Goal: Task Accomplishment & Management: Manage account settings

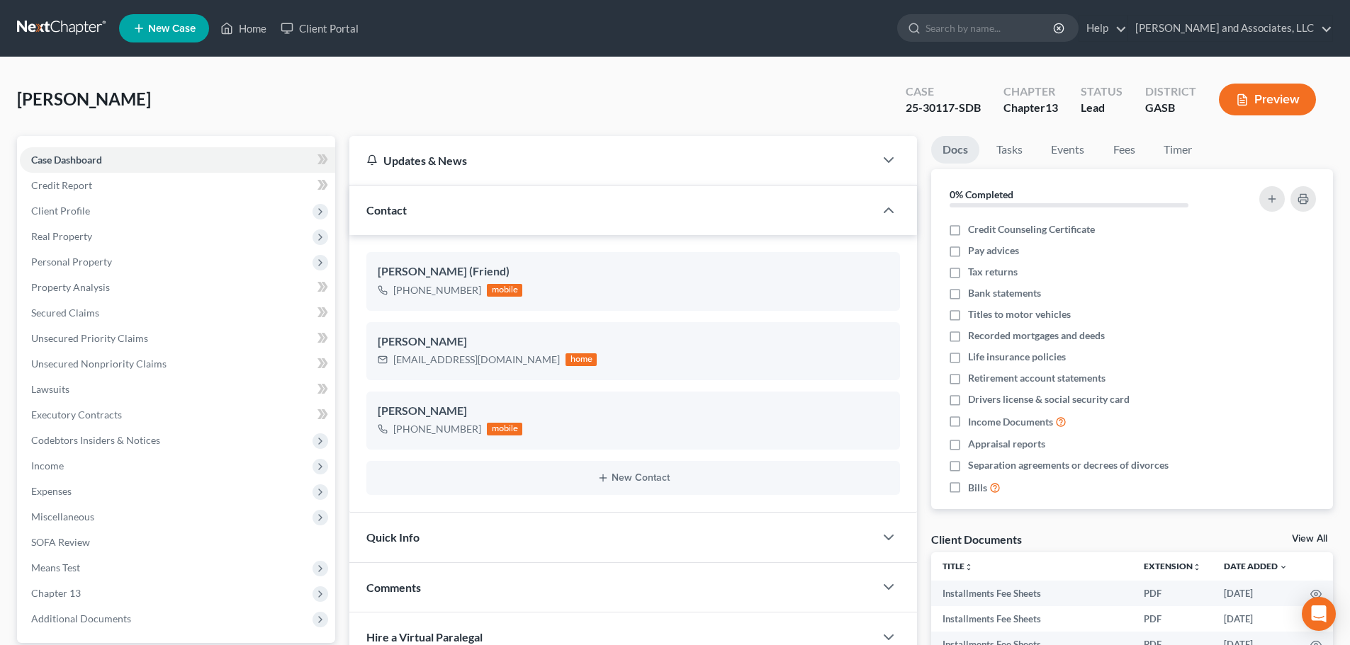
select select "0"
click at [246, 28] on link "Home" at bounding box center [243, 29] width 60 height 26
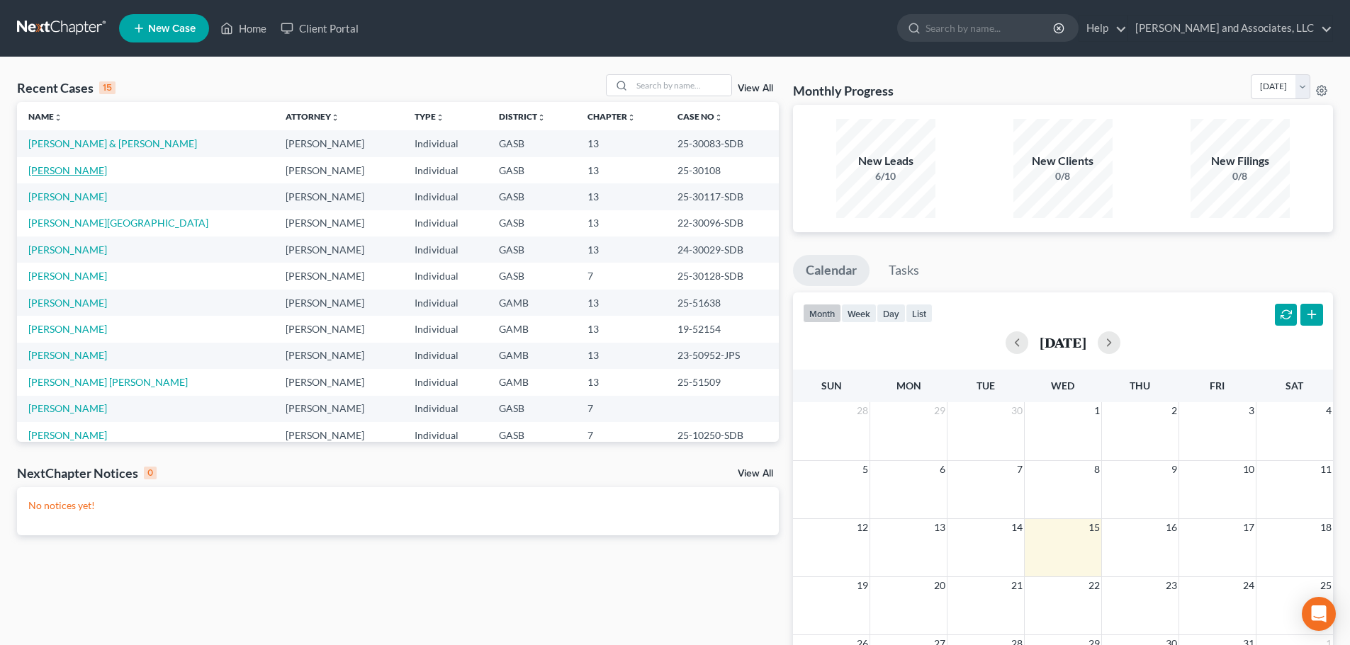
click at [79, 167] on link "[PERSON_NAME]" at bounding box center [67, 170] width 79 height 12
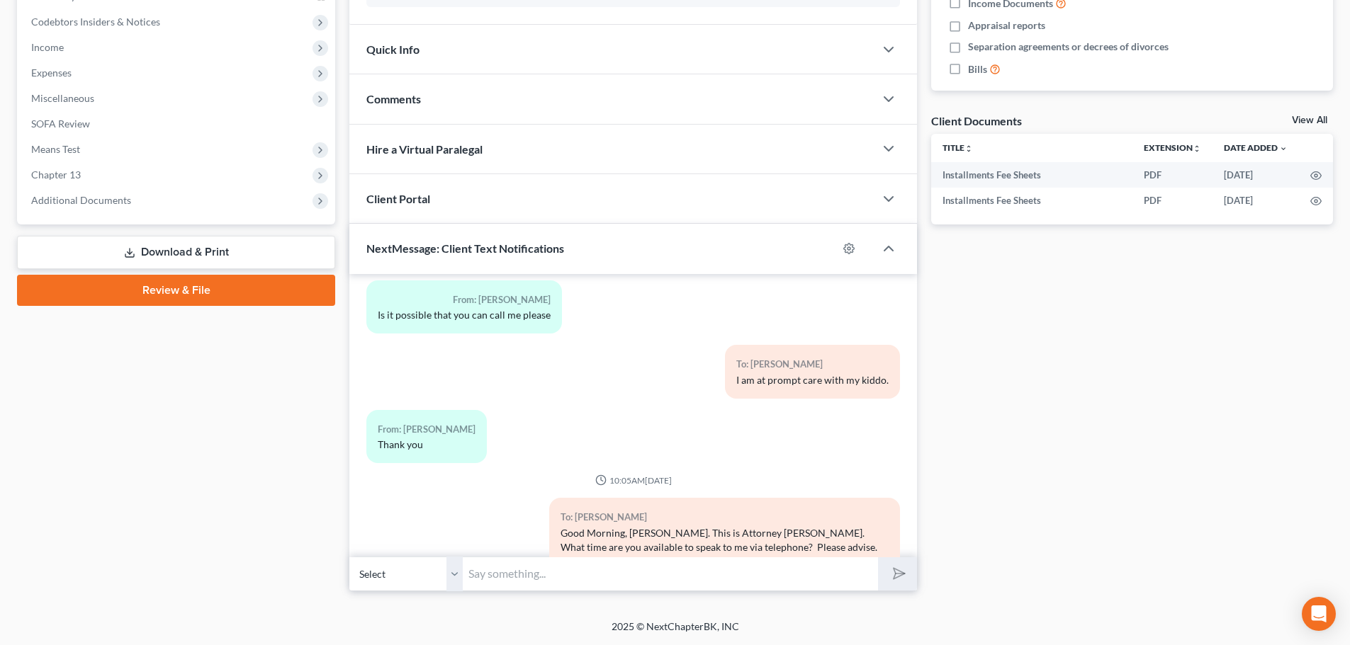
scroll to position [5013, 0]
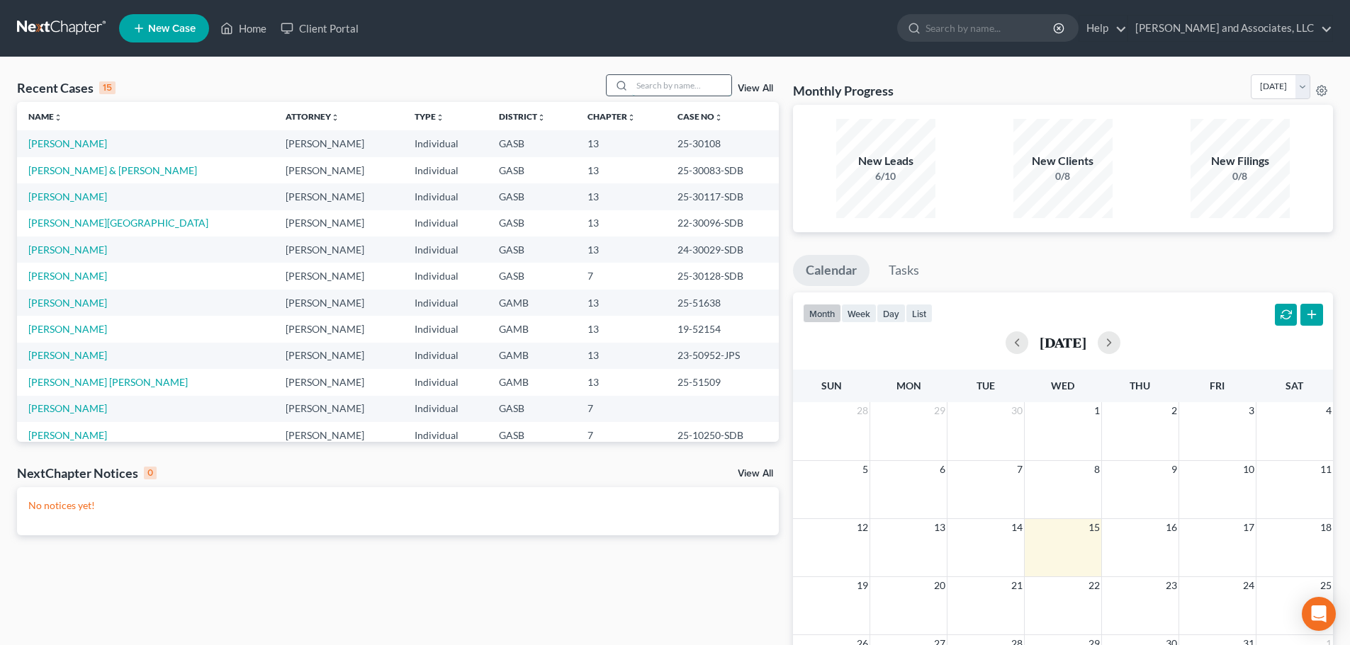
click at [666, 86] on input "search" at bounding box center [681, 85] width 99 height 21
type input "W"
type input "e"
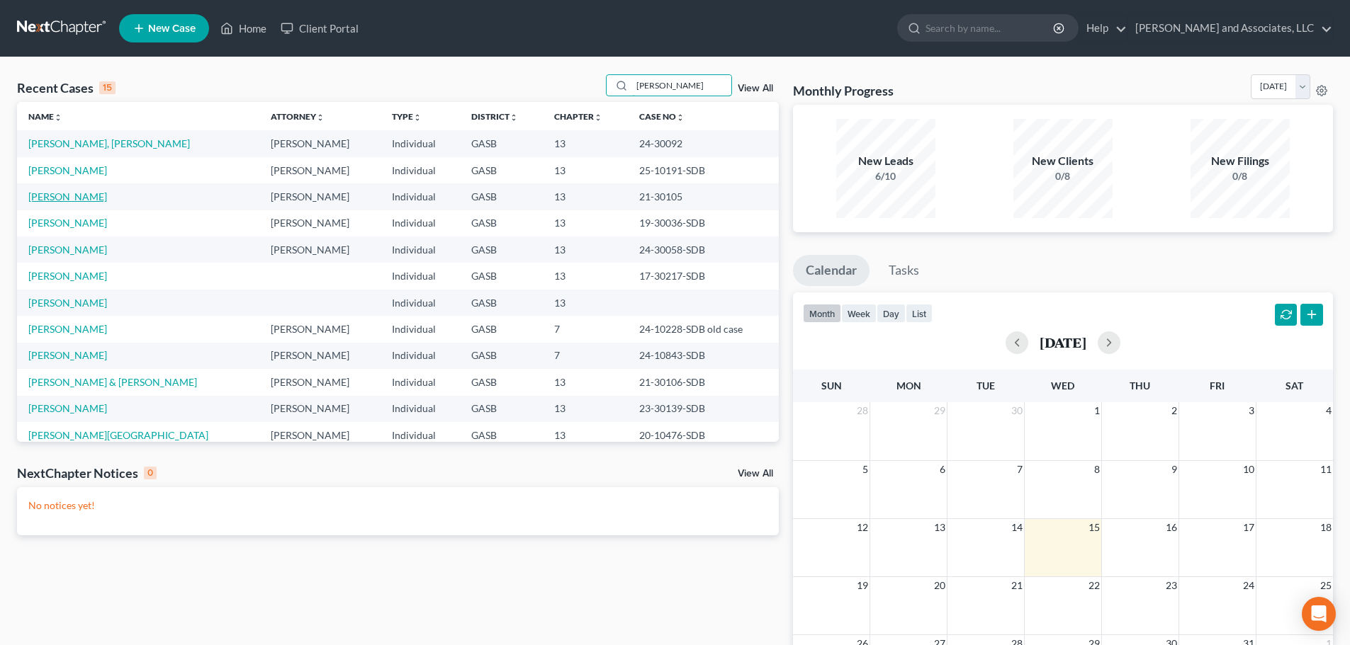
type input "wright"
click at [62, 194] on link "Wright, Jacqueline" at bounding box center [67, 197] width 79 height 12
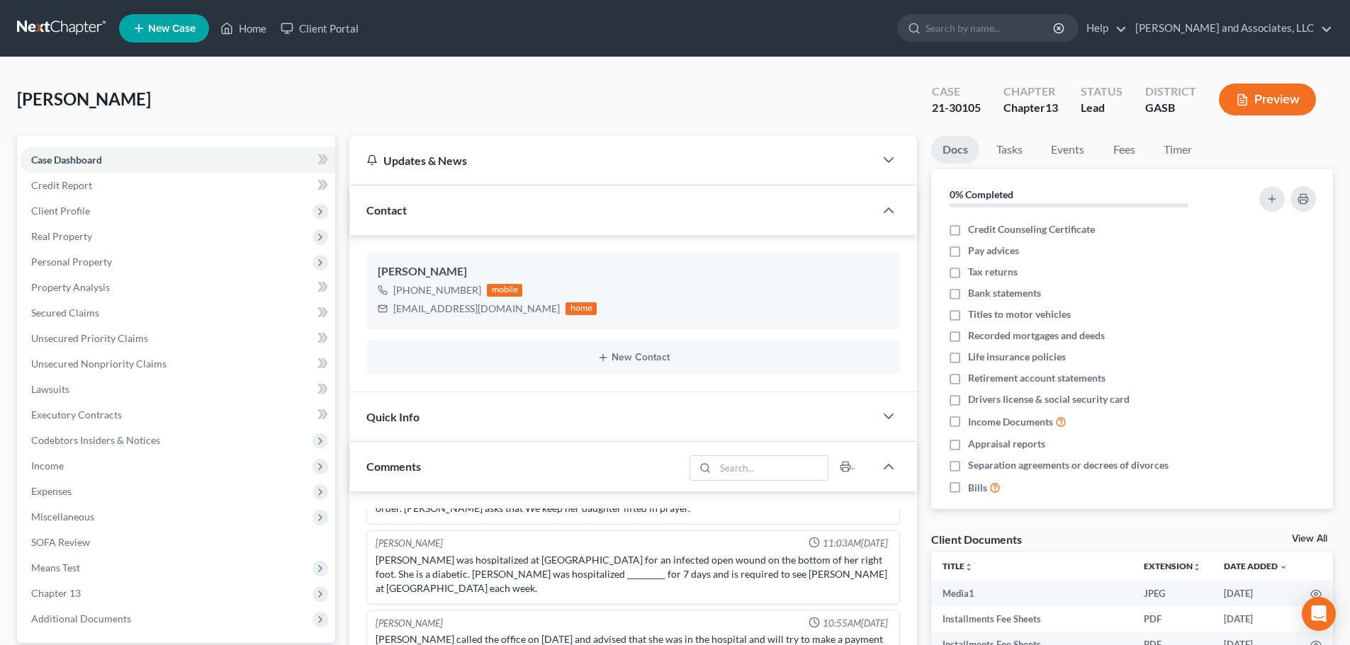
scroll to position [4846, 0]
click at [76, 212] on span "Client Profile" at bounding box center [60, 211] width 59 height 12
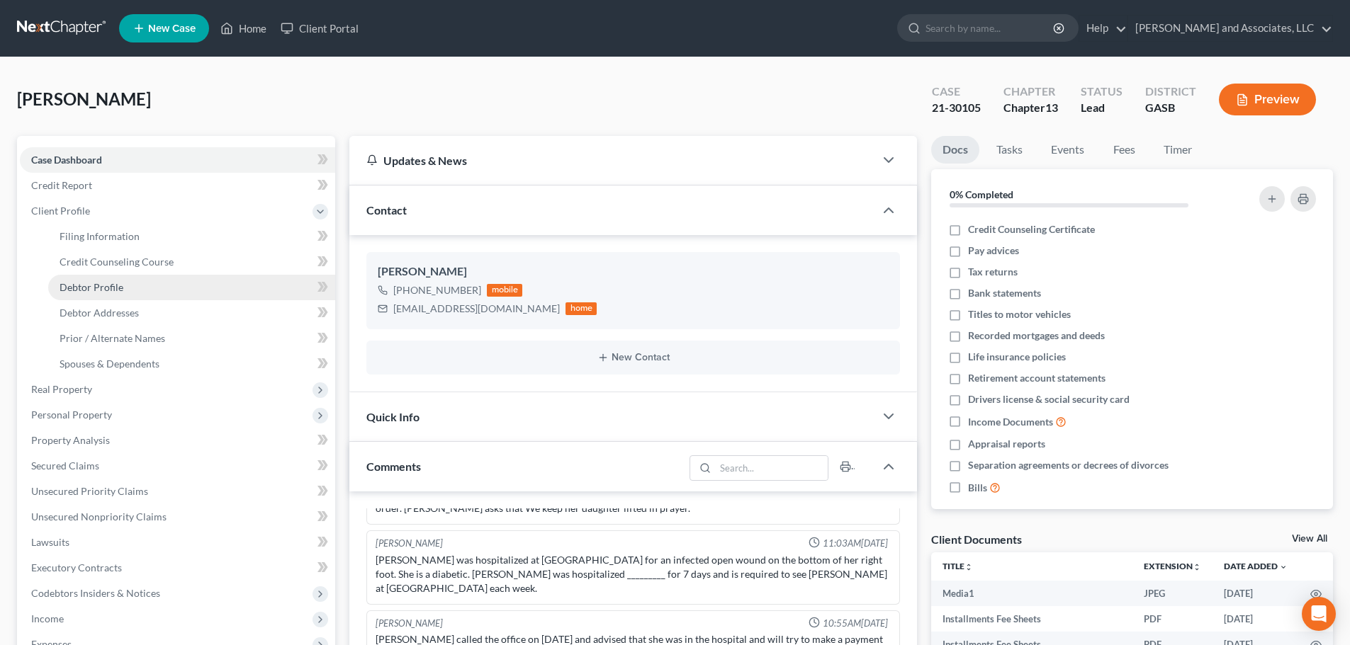
click at [110, 285] on span "Debtor Profile" at bounding box center [92, 287] width 64 height 12
select select "0"
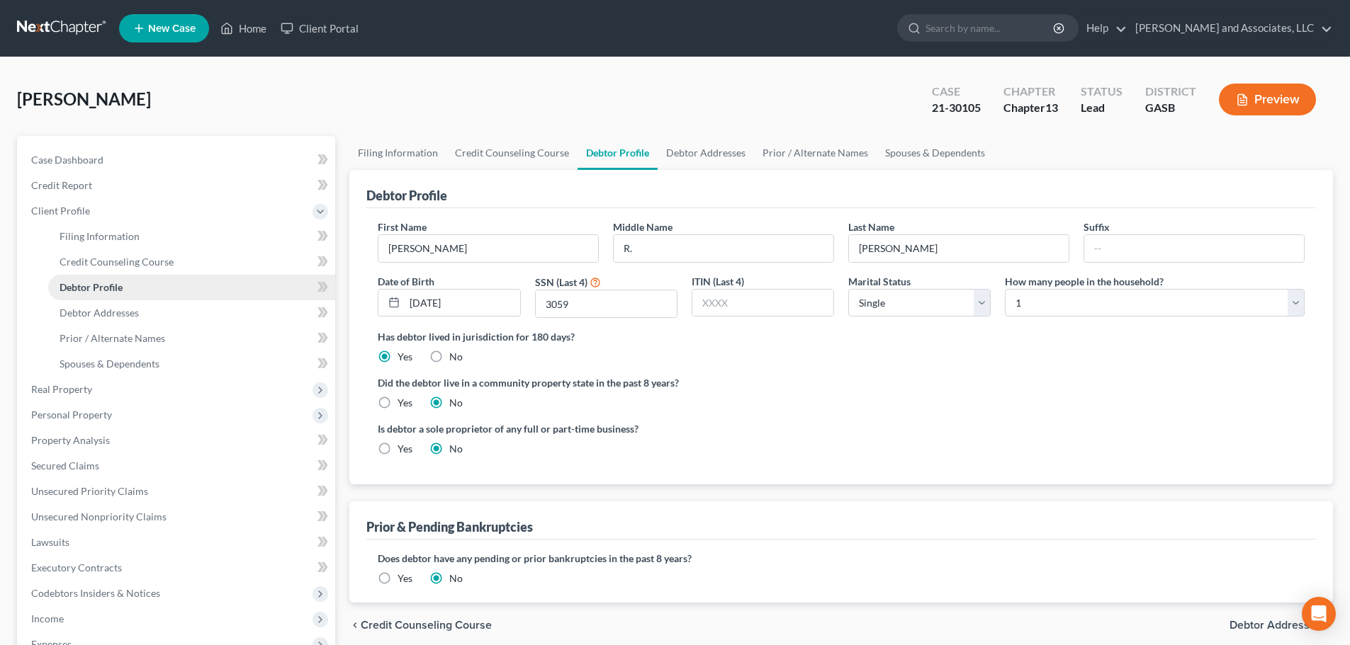
radio input "true"
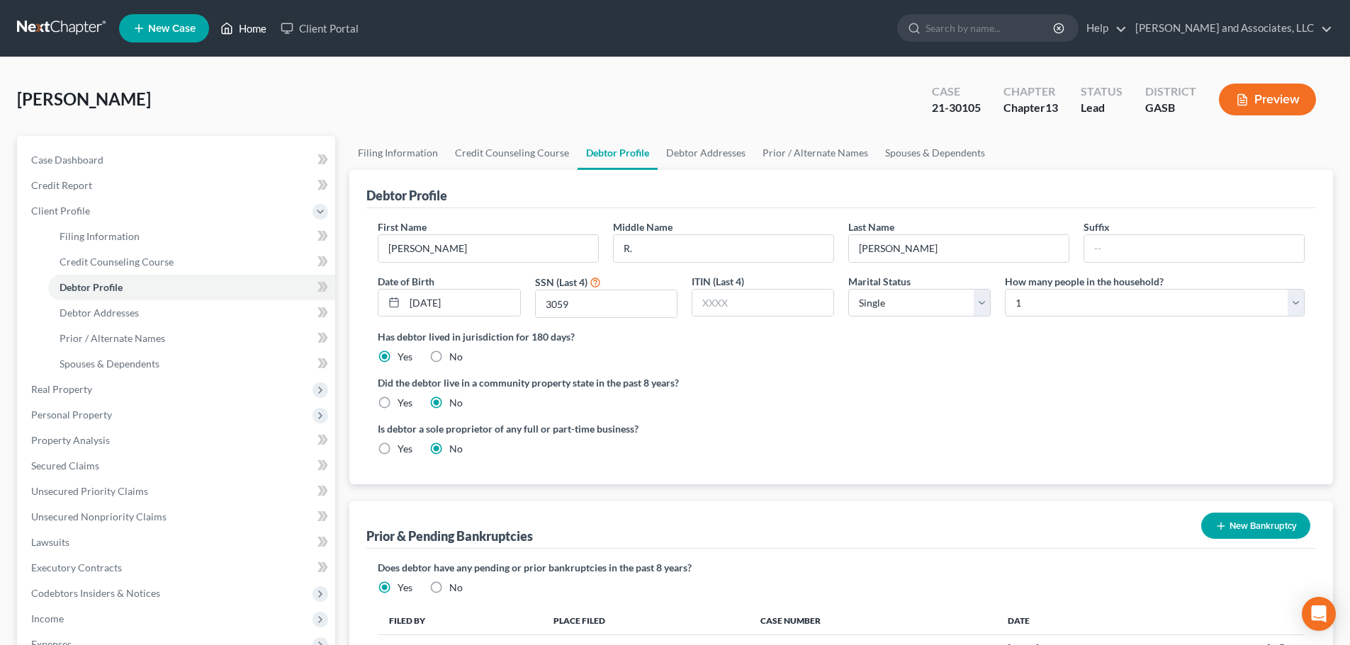
click at [252, 28] on link "Home" at bounding box center [243, 29] width 60 height 26
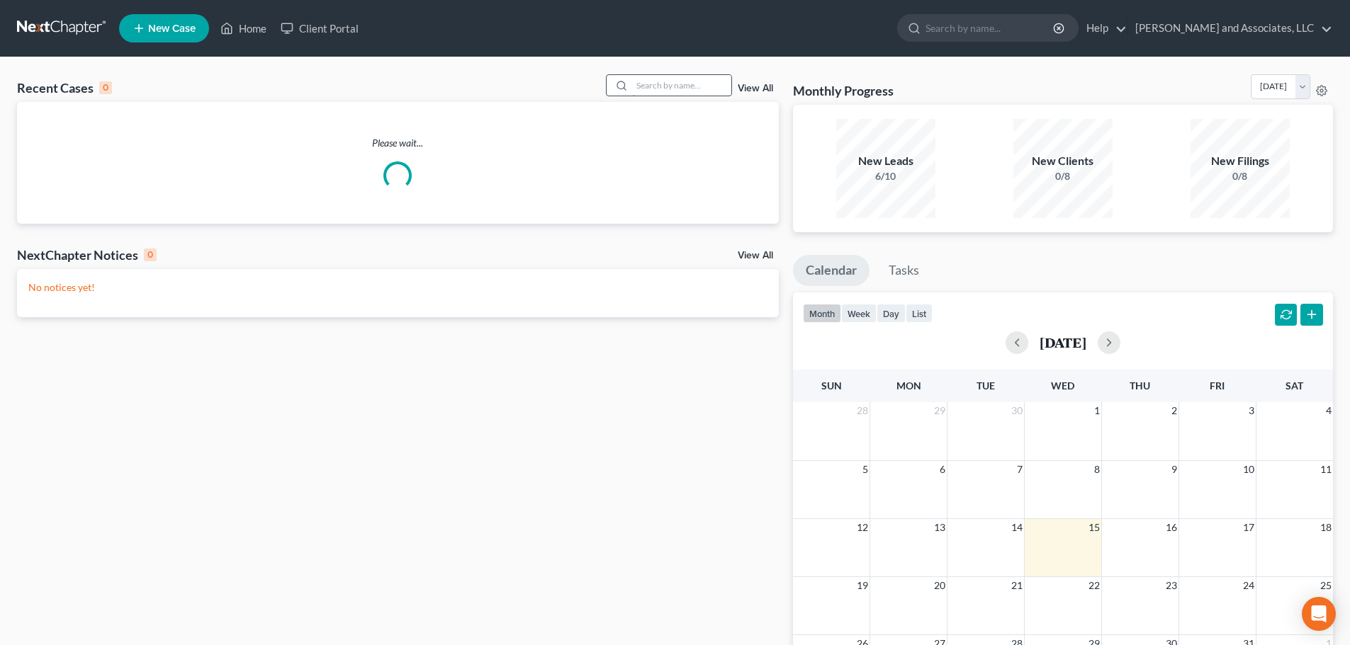
click at [653, 84] on input "search" at bounding box center [681, 85] width 99 height 21
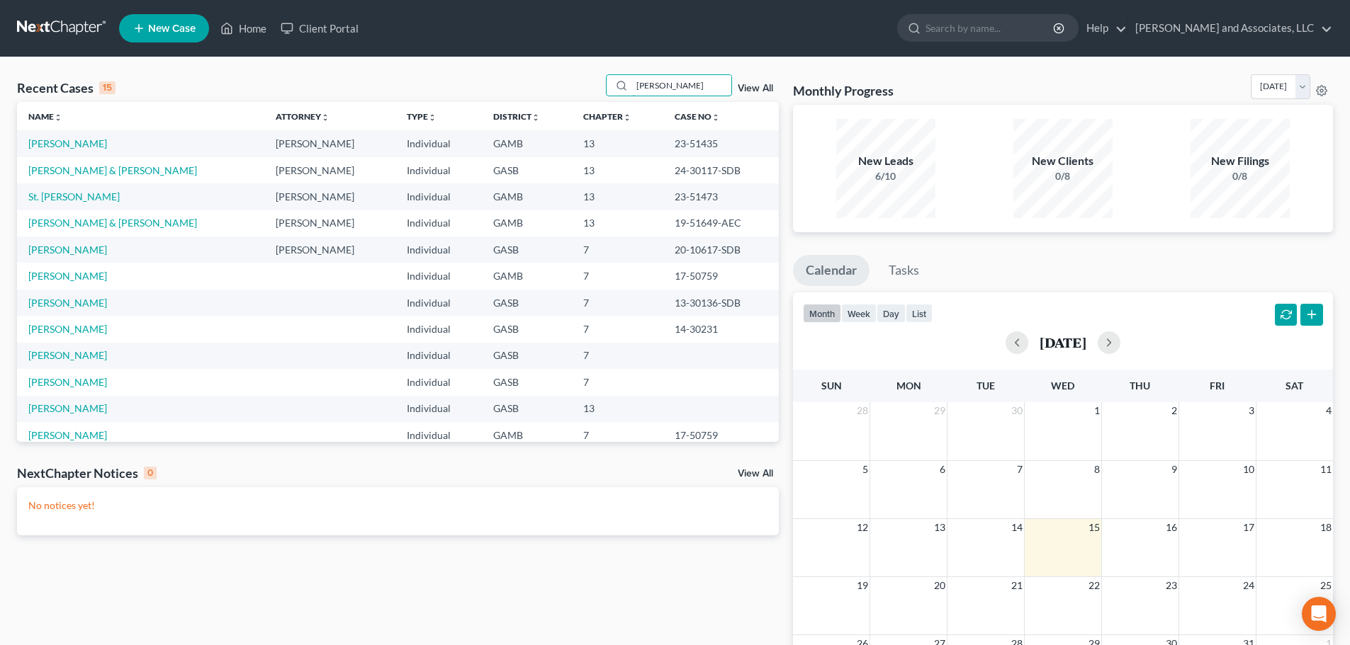
drag, startPoint x: 652, startPoint y: 84, endPoint x: 606, endPoint y: 89, distance: 46.3
click at [606, 89] on div "Recent Cases 15 carol View All" at bounding box center [398, 88] width 762 height 28
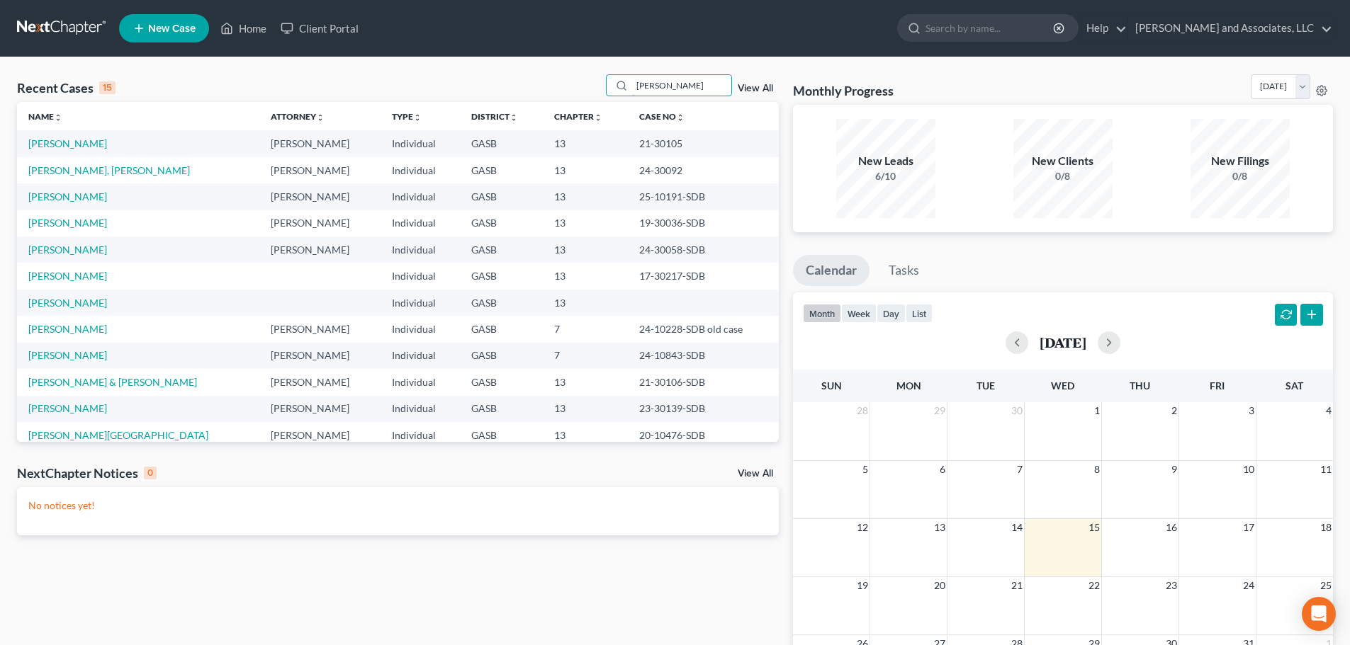
drag, startPoint x: 666, startPoint y: 88, endPoint x: 600, endPoint y: 72, distance: 67.9
click at [600, 71] on div "Recent Cases 15 wright View All Name unfold_more expand_more expand_less Attorn…" at bounding box center [675, 424] width 1350 height 735
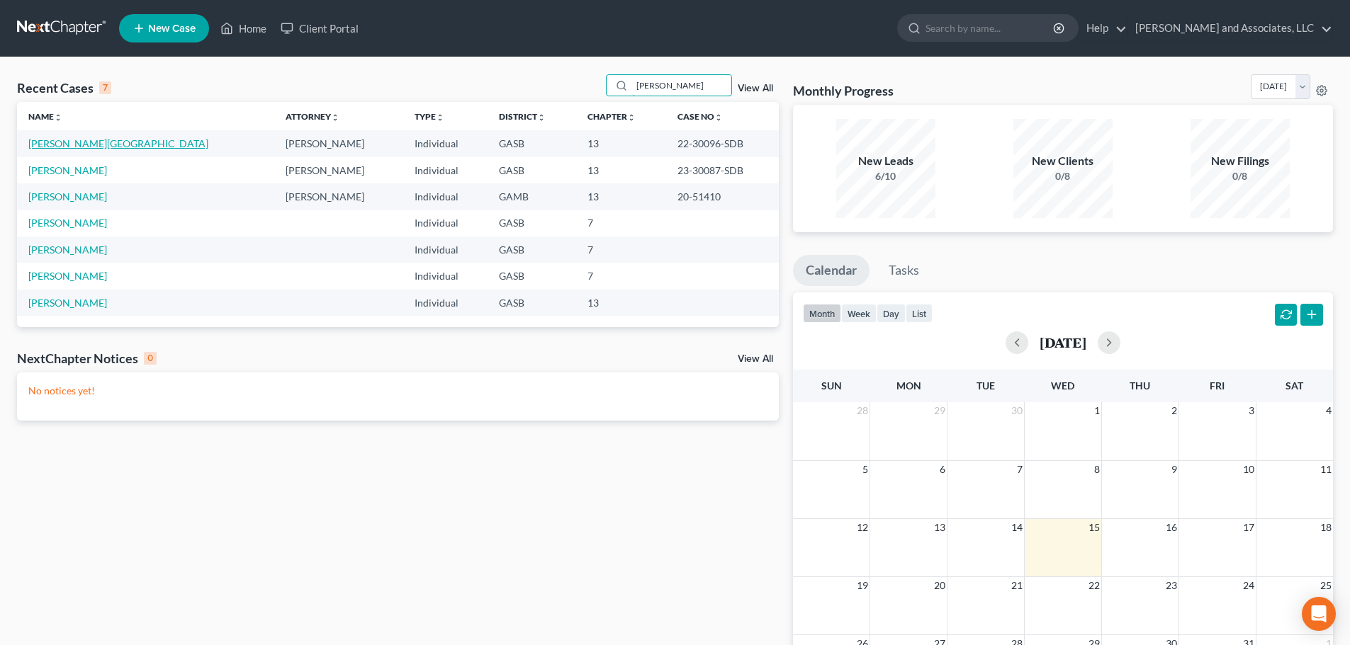
type input "todd"
click at [65, 140] on link "[PERSON_NAME][GEOGRAPHIC_DATA]" at bounding box center [118, 143] width 180 height 12
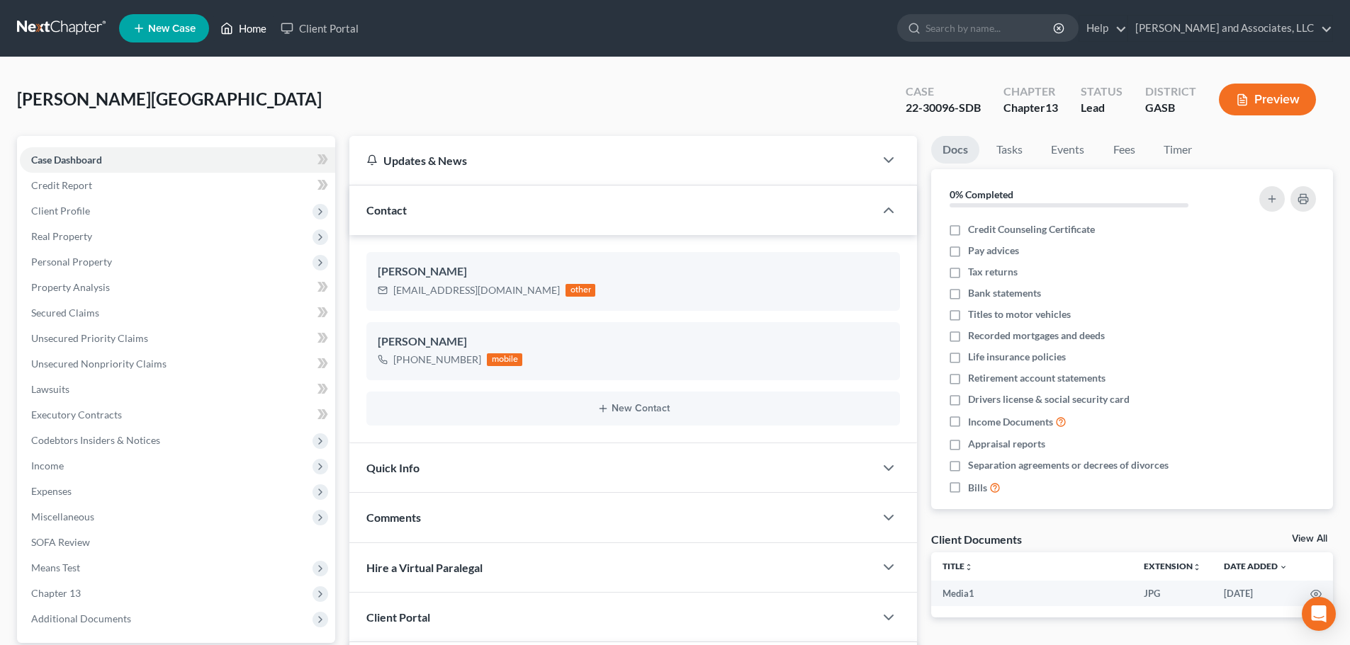
click at [247, 27] on link "Home" at bounding box center [243, 29] width 60 height 26
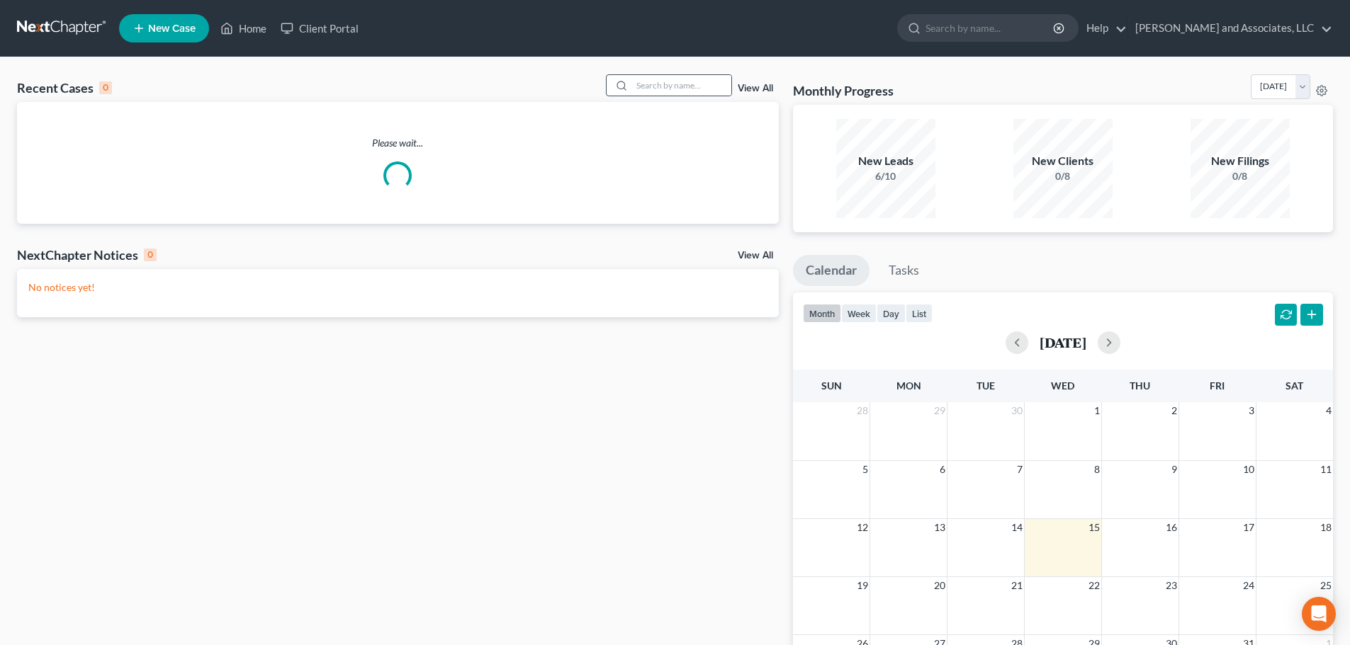
click at [630, 82] on div at bounding box center [620, 85] width 26 height 21
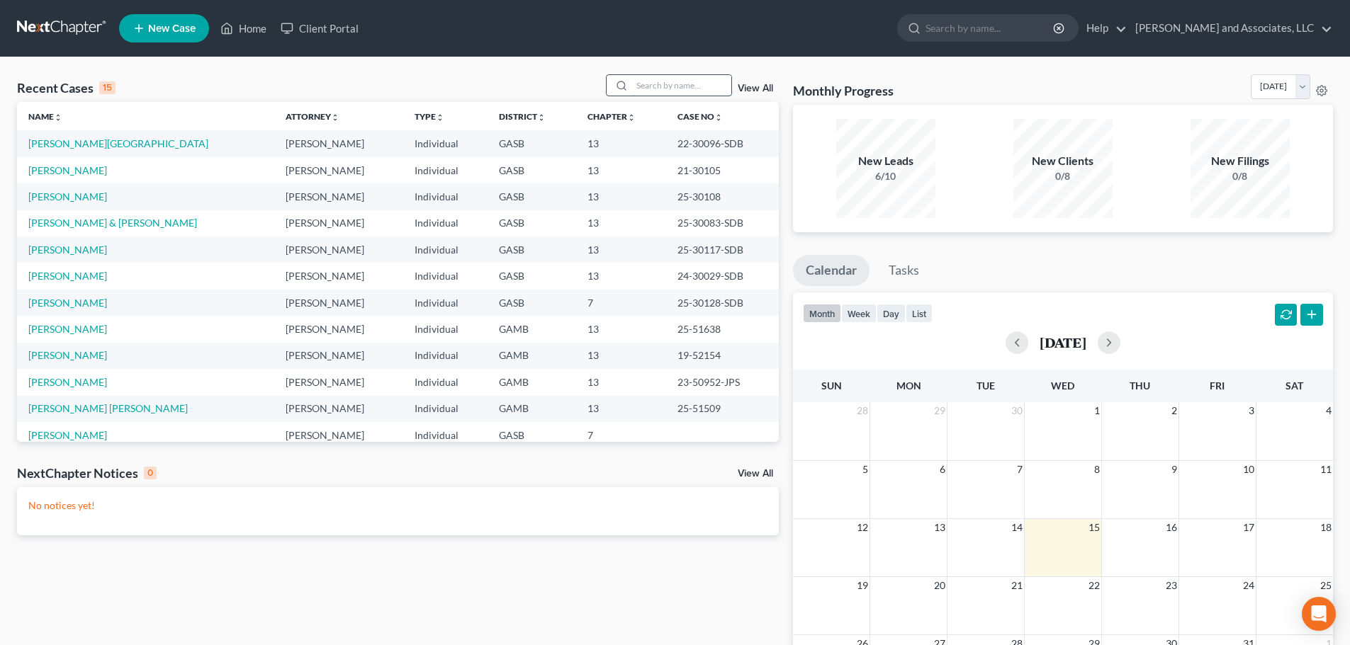
click at [638, 81] on input "search" at bounding box center [681, 85] width 99 height 21
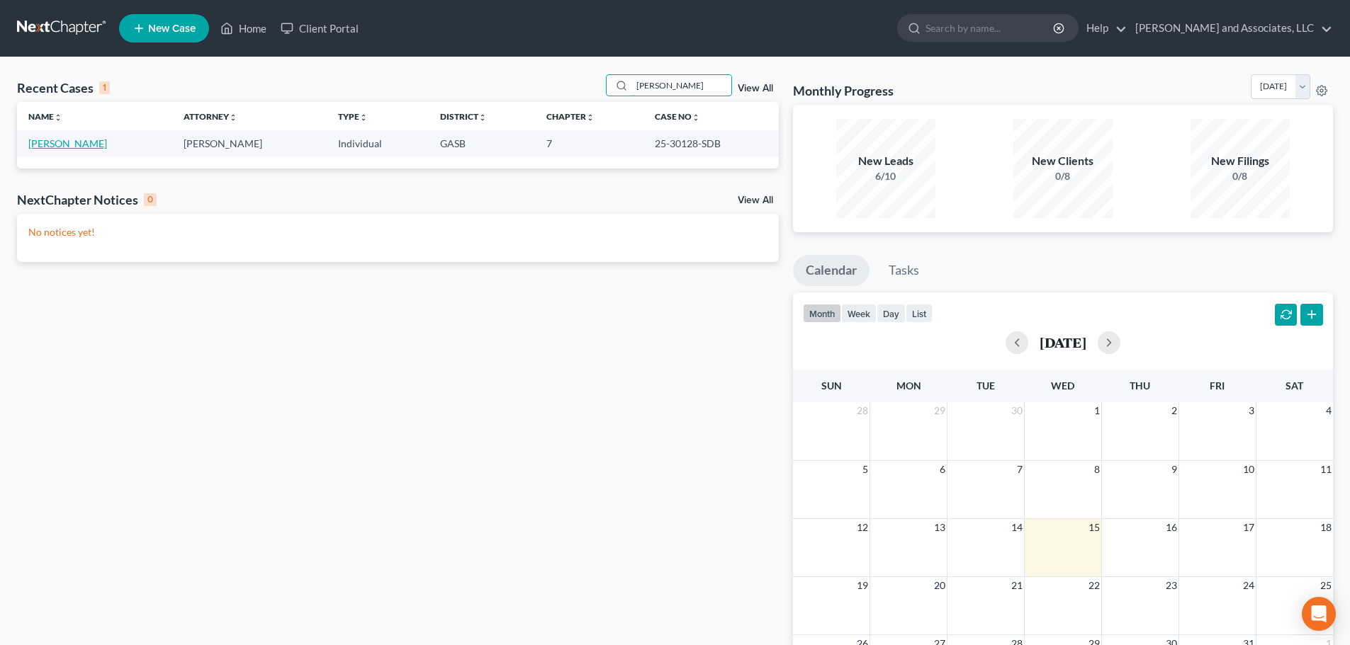
type input "sherrod"
click at [73, 142] on link "[PERSON_NAME]" at bounding box center [67, 143] width 79 height 12
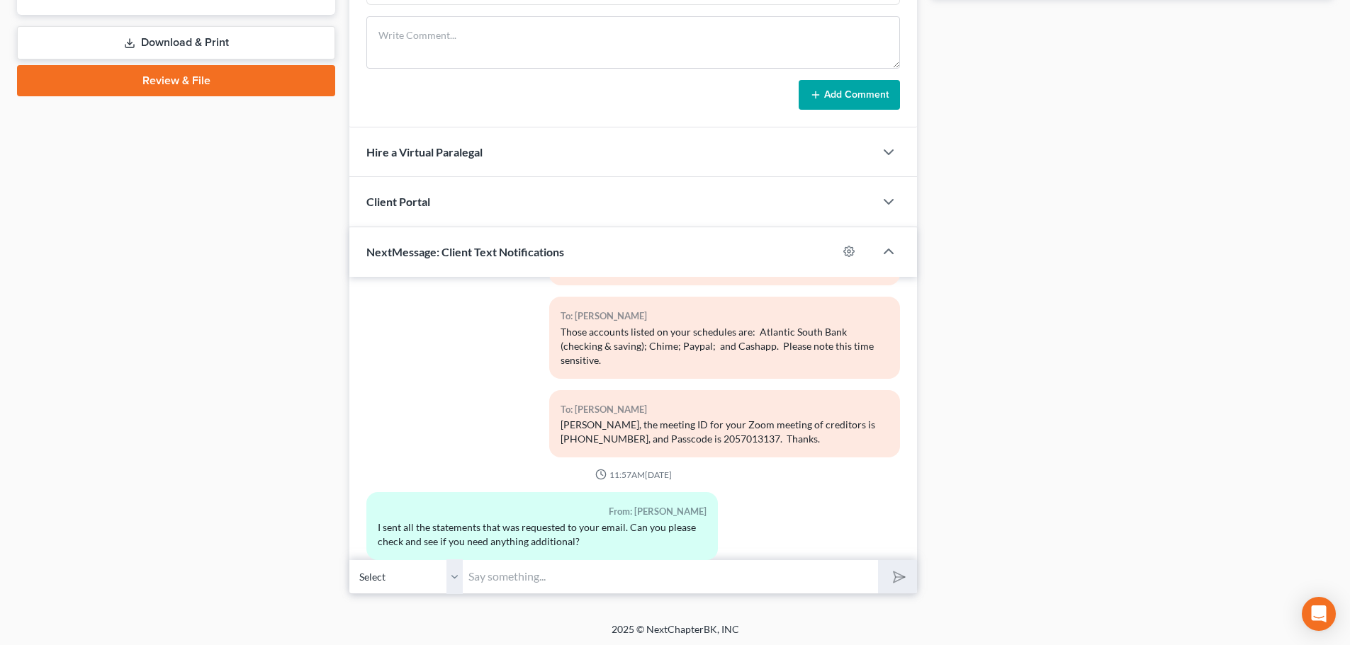
scroll to position [606, 0]
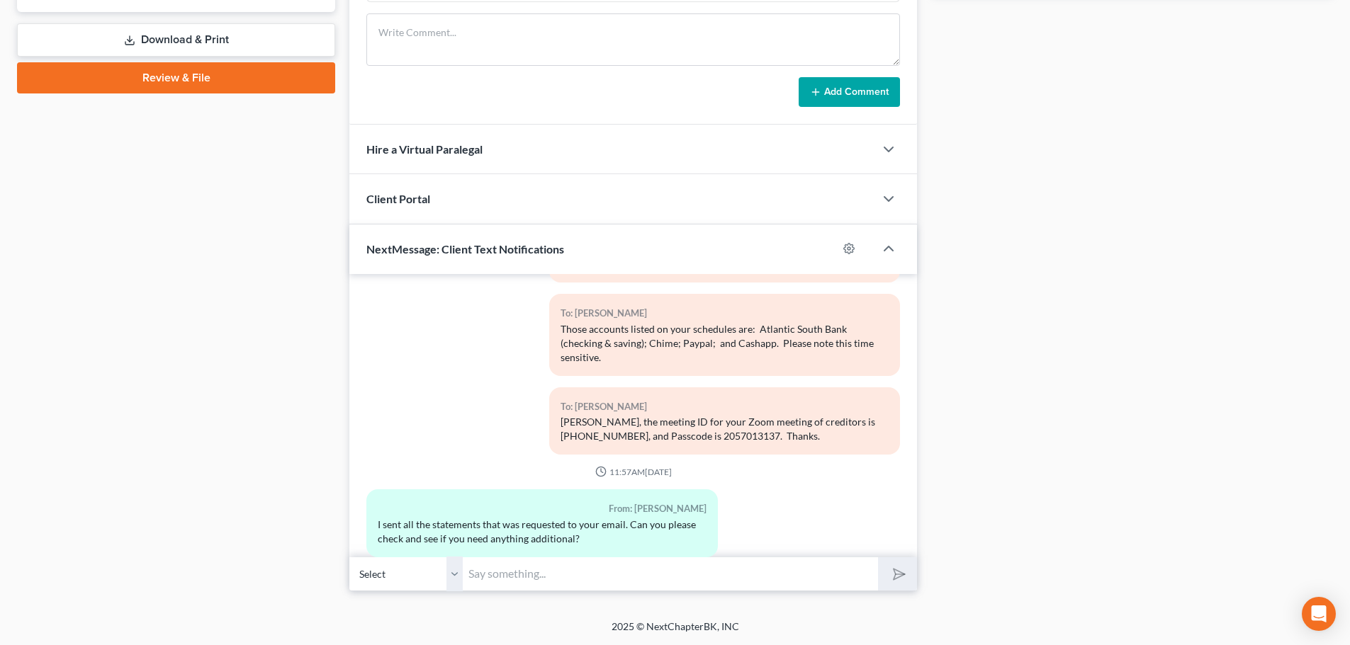
click at [517, 580] on input "text" at bounding box center [670, 574] width 415 height 35
type input "I checked and thanks for your promptness, I will get them uploaded to the Trust…"
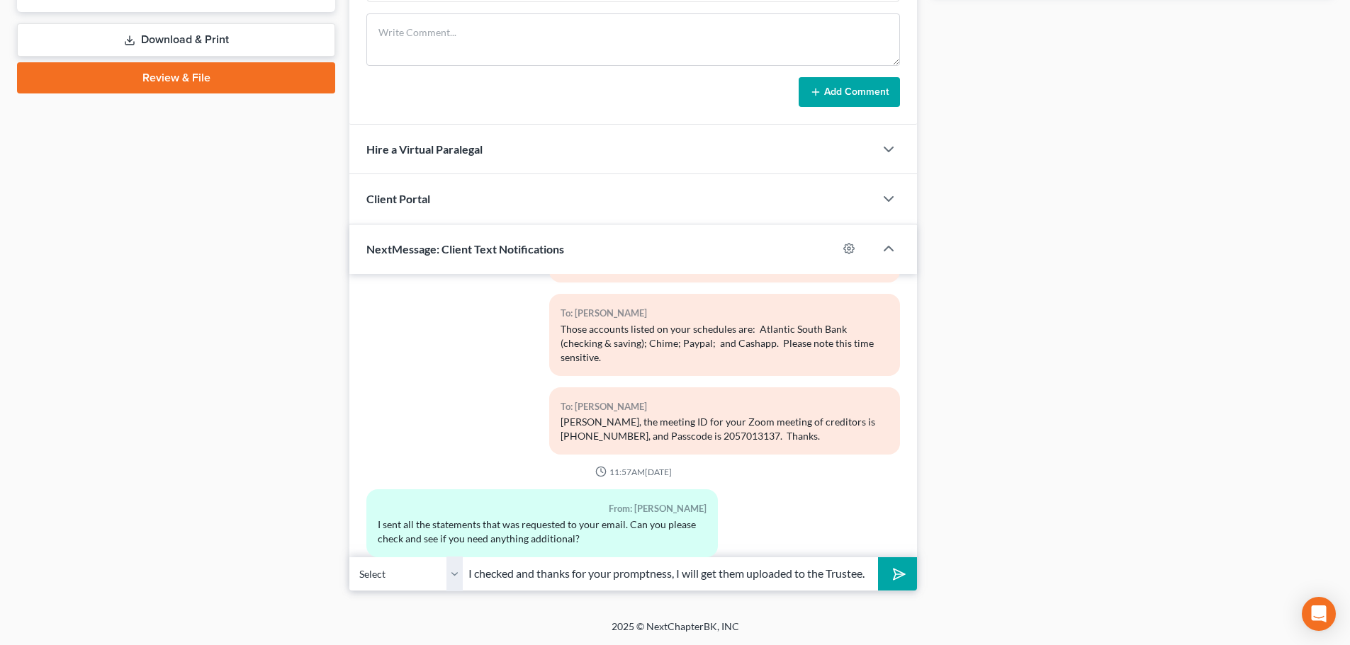
click at [906, 572] on button "submit" at bounding box center [897, 574] width 39 height 33
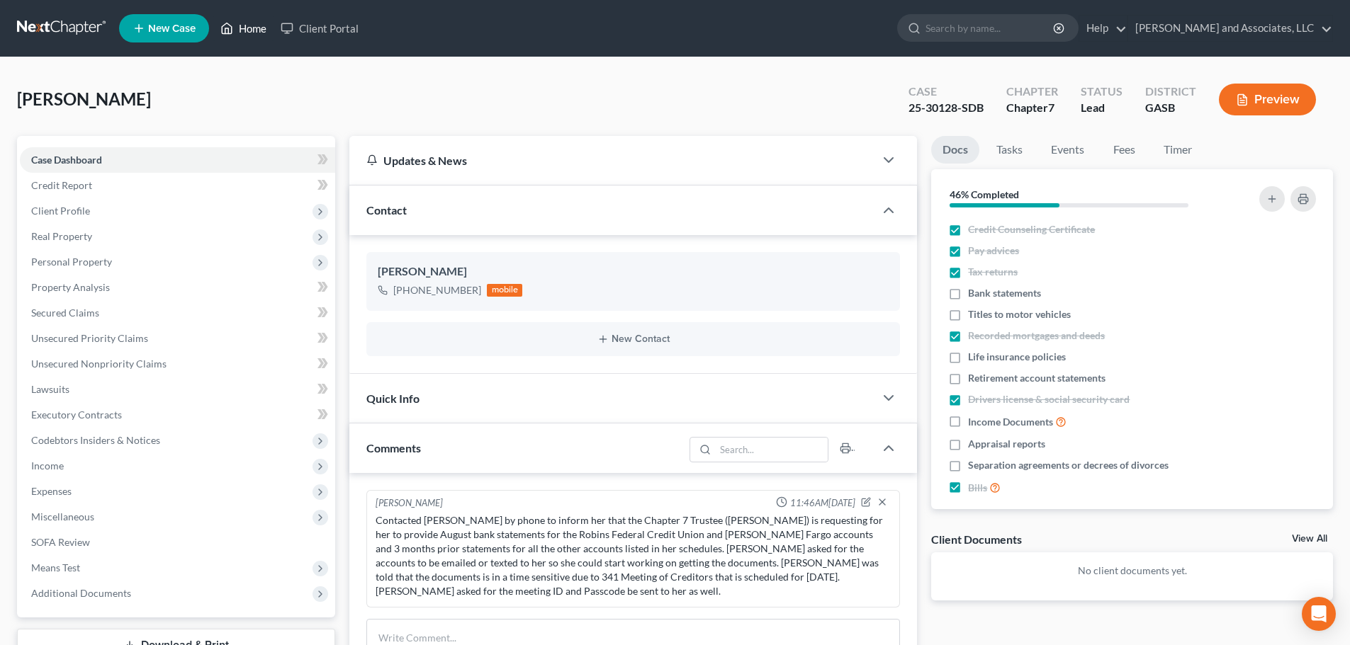
click at [242, 23] on link "Home" at bounding box center [243, 29] width 60 height 26
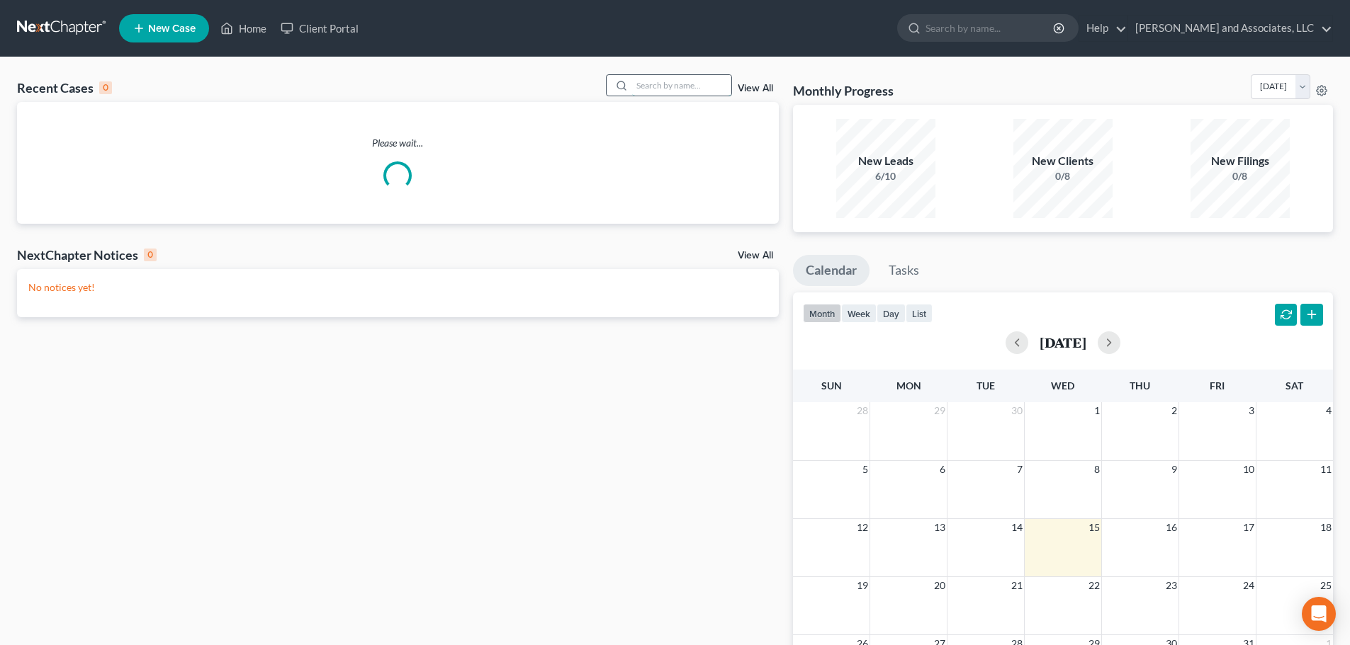
click at [647, 86] on input "search" at bounding box center [681, 85] width 99 height 21
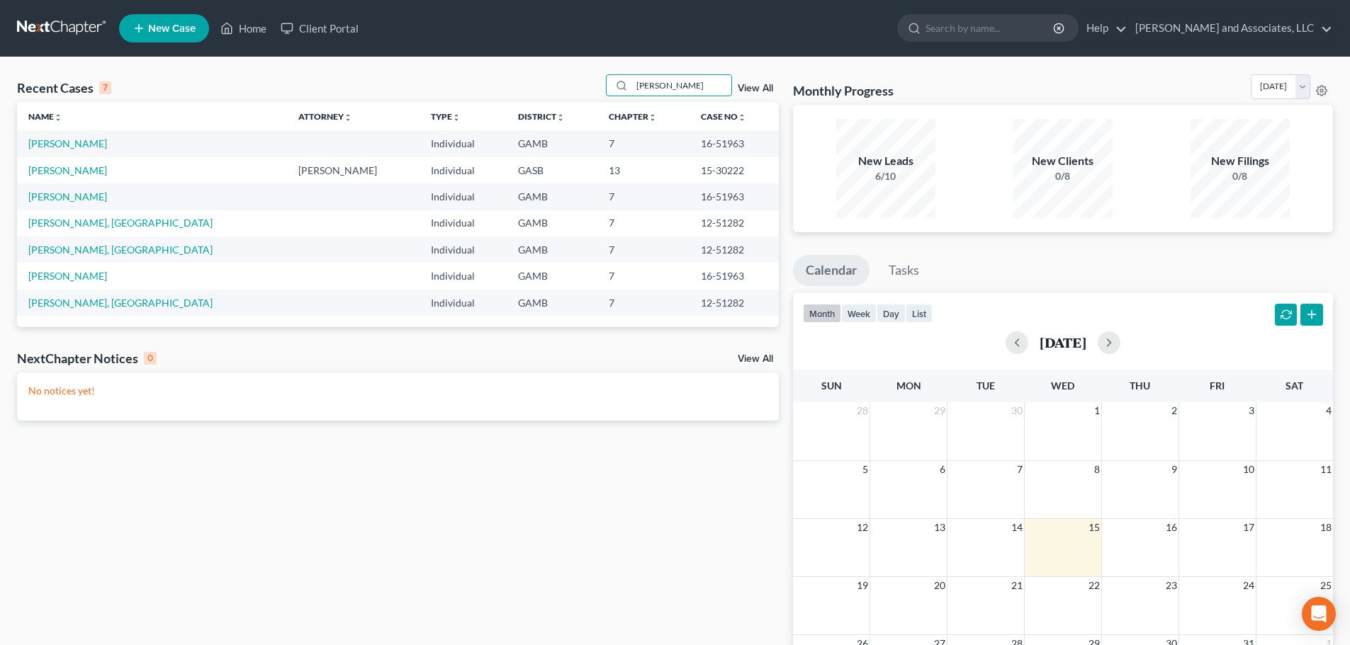
type input "Hines"
